Goal: Information Seeking & Learning: Learn about a topic

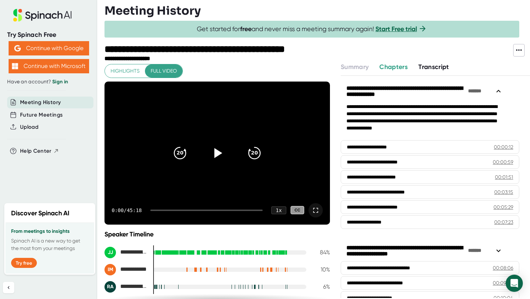
click at [311, 208] on icon at bounding box center [315, 210] width 9 height 9
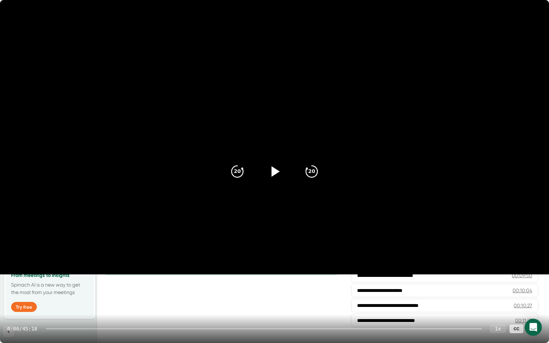
click at [274, 170] on icon at bounding box center [276, 171] width 8 height 10
click at [371, 299] on div at bounding box center [264, 328] width 436 height 1
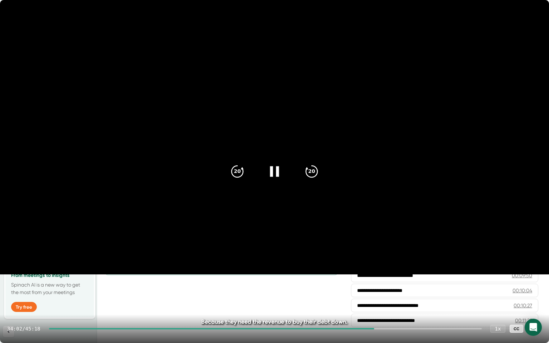
click at [406, 299] on div at bounding box center [265, 328] width 433 height 1
click at [424, 299] on div at bounding box center [265, 328] width 433 height 1
click at [529, 299] on icon at bounding box center [535, 329] width 5 height 5
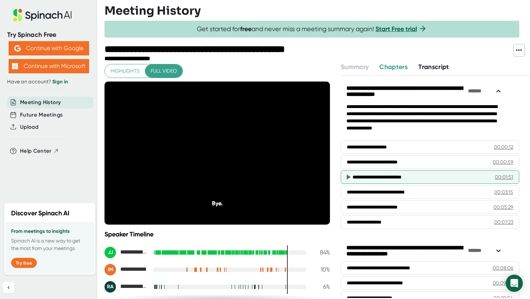
click at [377, 175] on div "**********" at bounding box center [415, 176] width 127 height 7
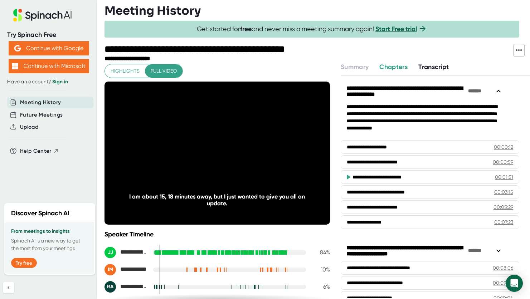
click at [348, 176] on icon at bounding box center [349, 177] width 4 height 5
